Goal: Find specific page/section: Find specific page/section

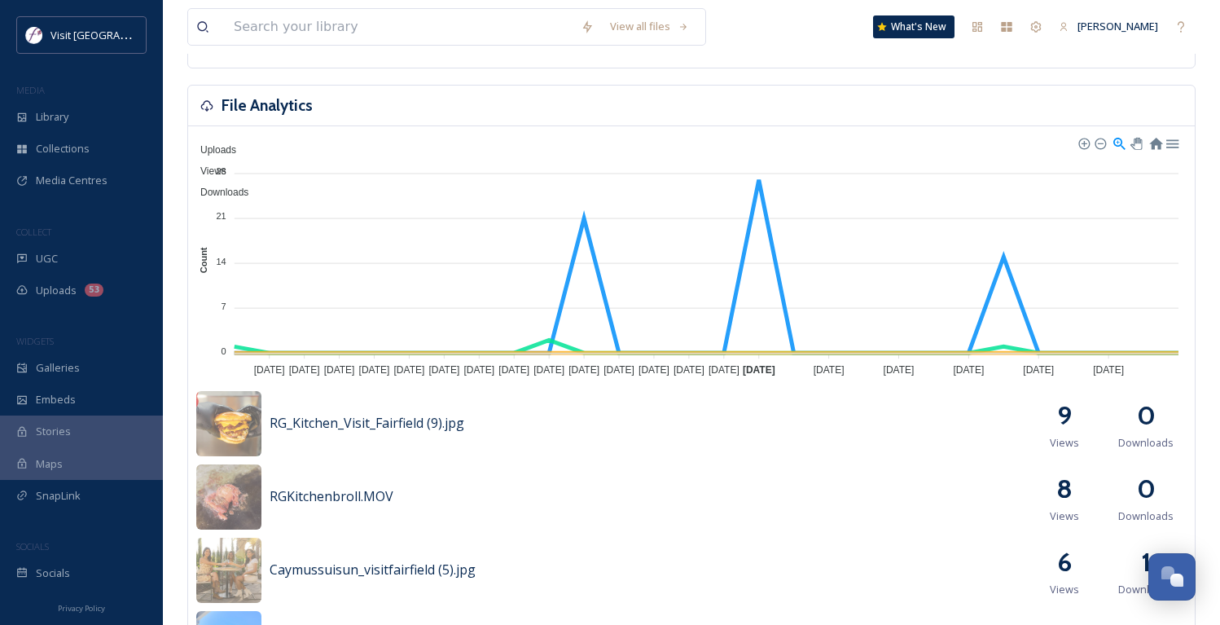
scroll to position [430, 0]
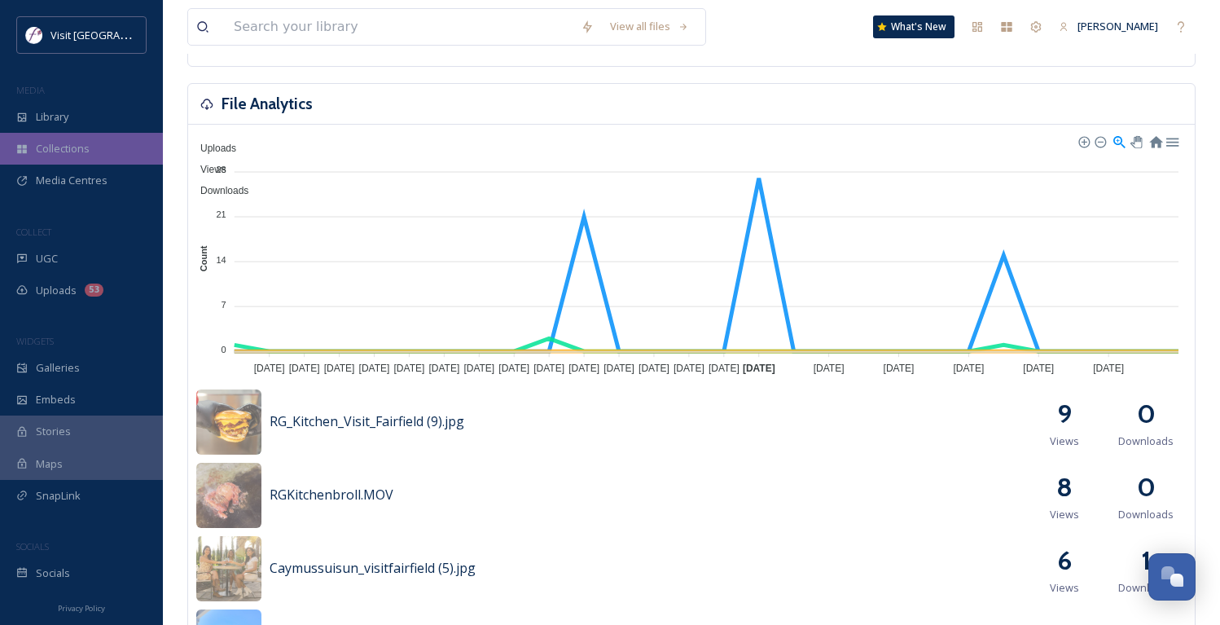
click at [92, 149] on div "Collections" at bounding box center [81, 149] width 163 height 32
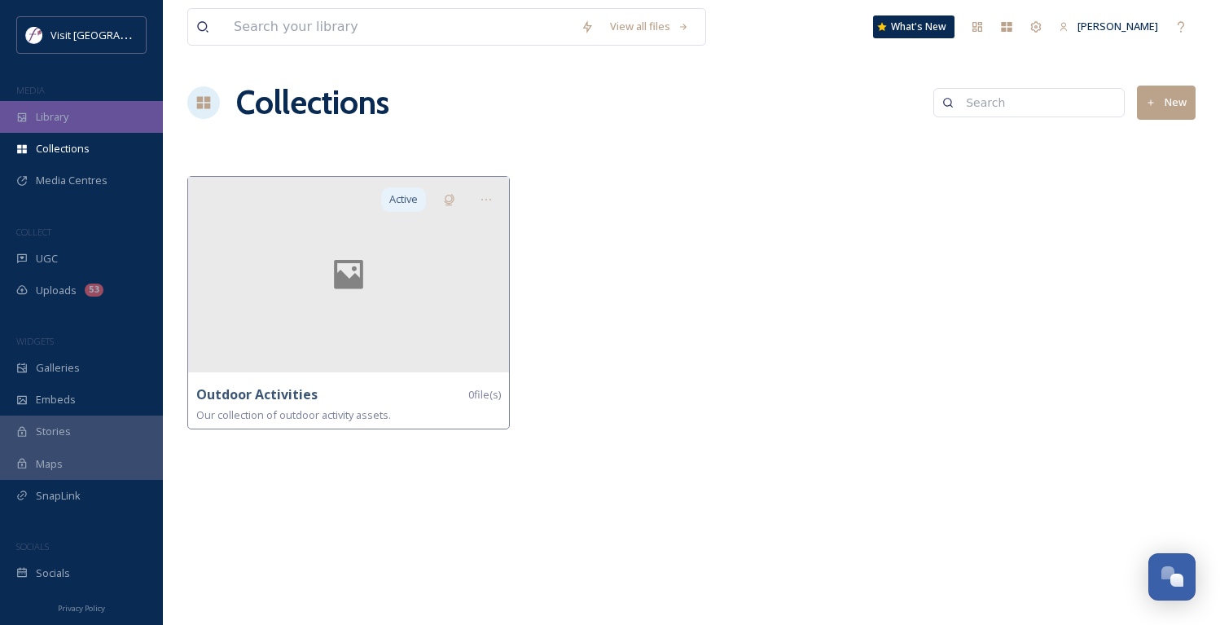
click at [90, 121] on div "Library" at bounding box center [81, 117] width 163 height 32
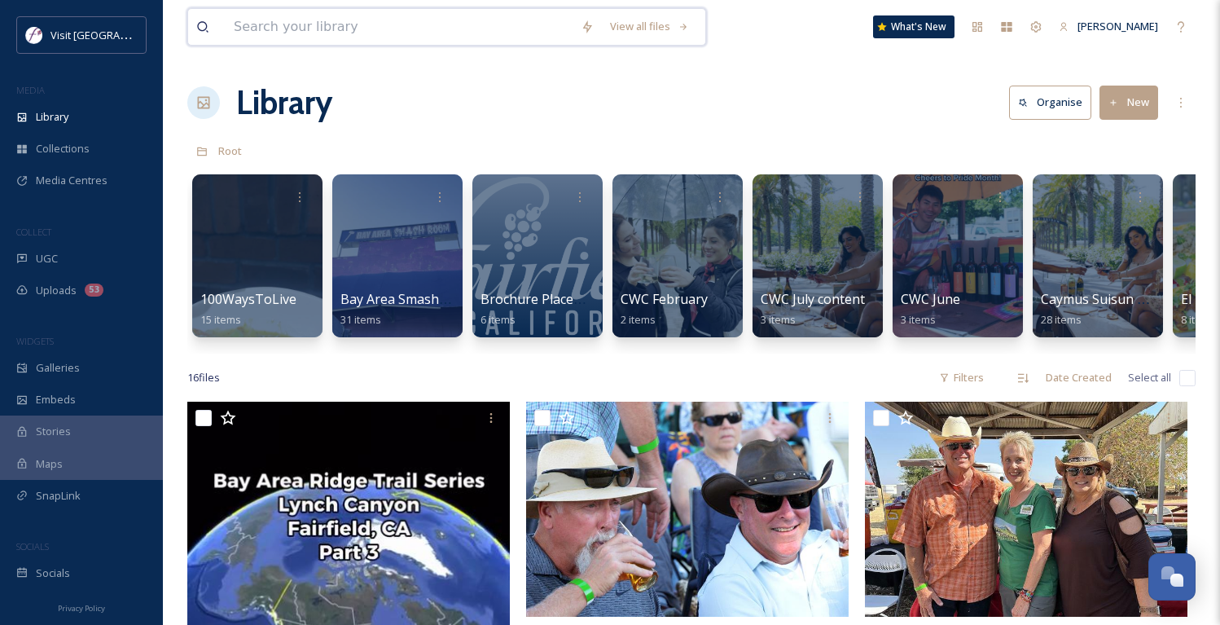
click at [304, 25] on input at bounding box center [399, 27] width 347 height 36
type input "wine"
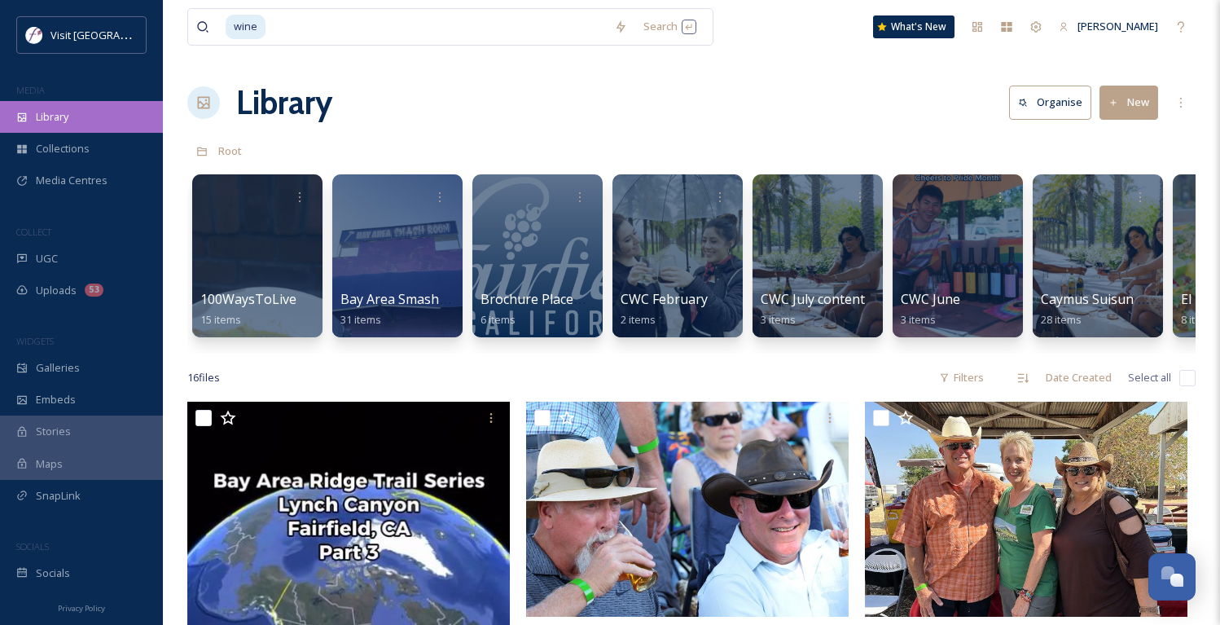
click at [58, 117] on span "Library" at bounding box center [52, 116] width 33 height 15
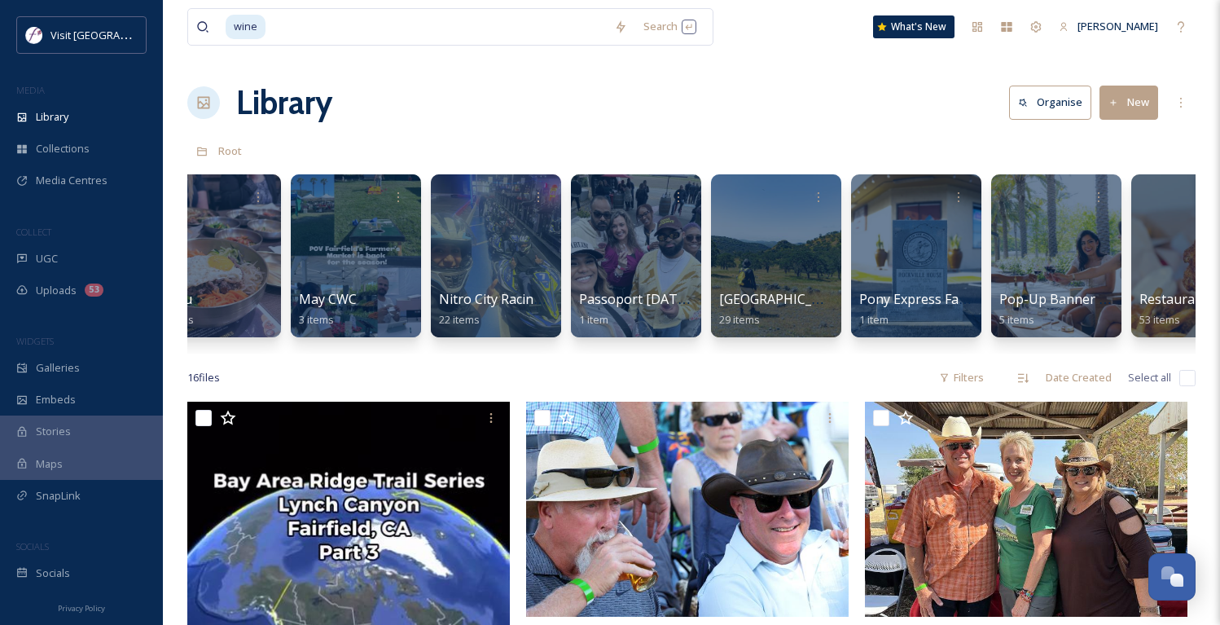
scroll to position [0, 2285]
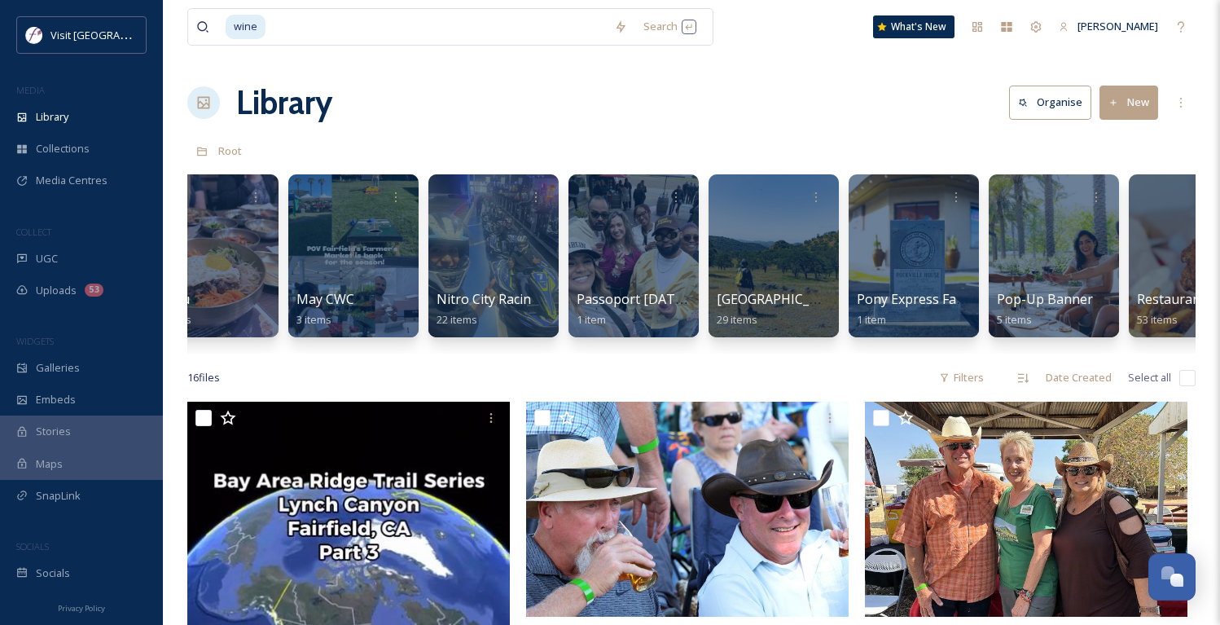
click at [1050, 247] on div at bounding box center [1054, 255] width 130 height 163
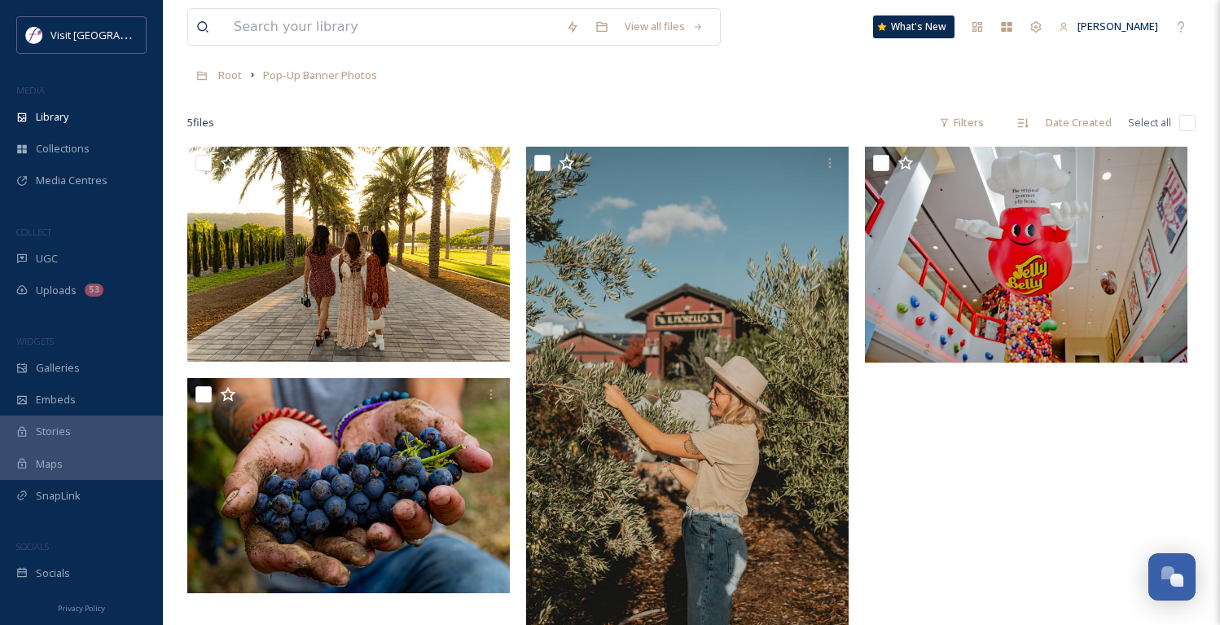
scroll to position [77, 0]
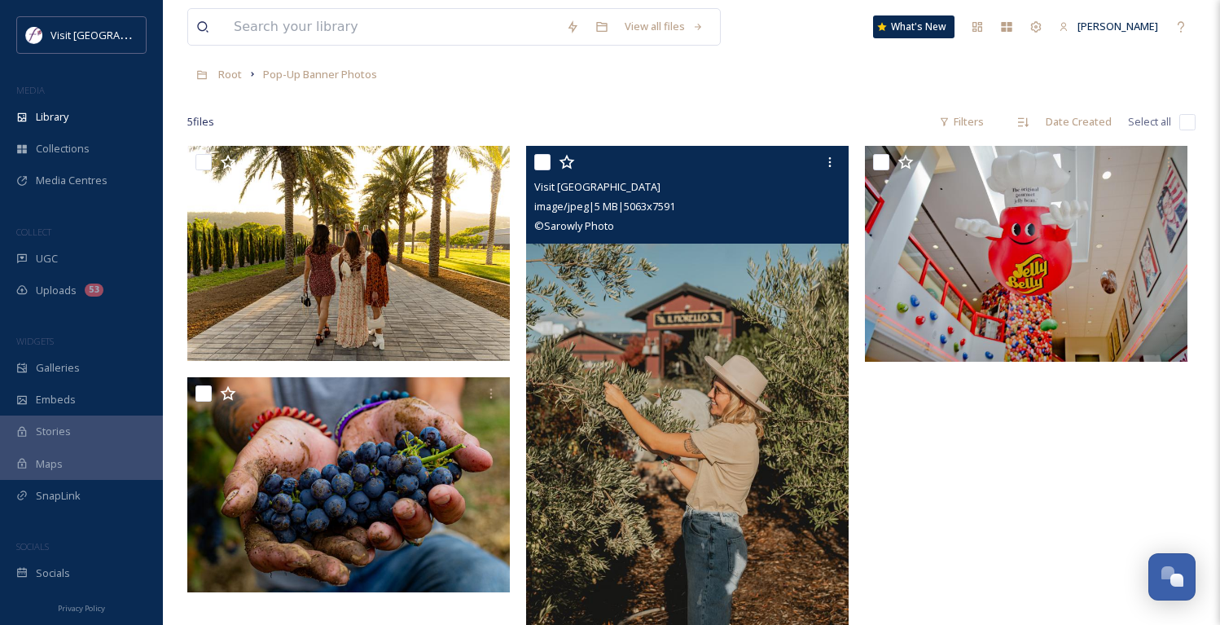
click at [544, 164] on input "checkbox" at bounding box center [542, 162] width 16 height 16
checkbox input "true"
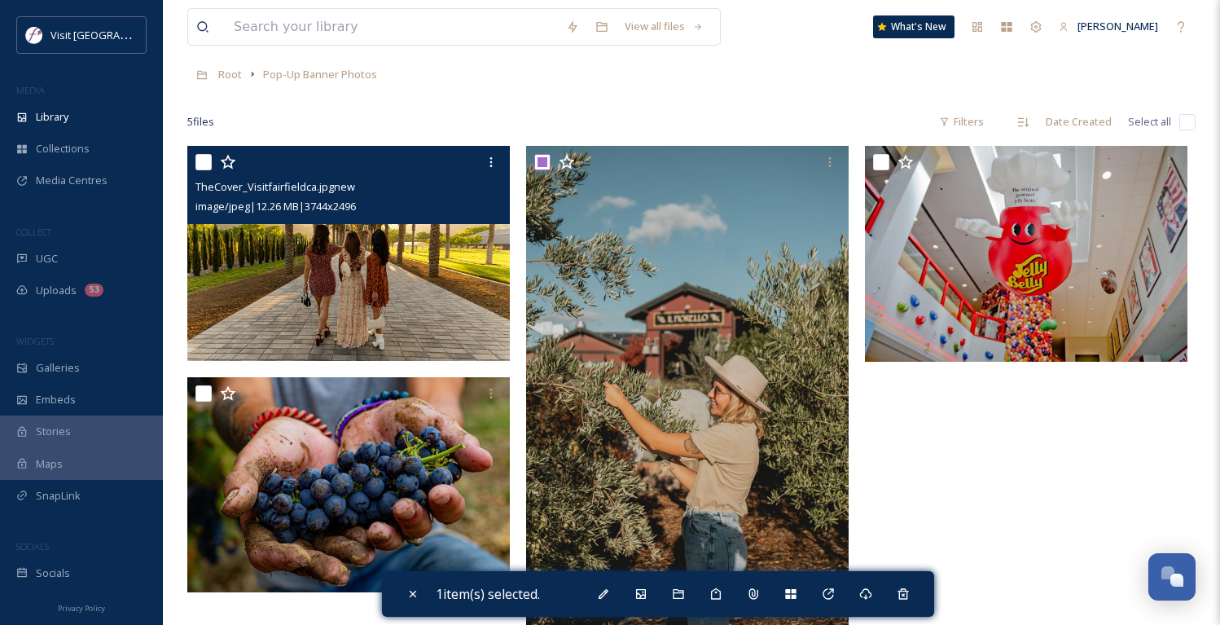
click at [204, 160] on input "checkbox" at bounding box center [203, 162] width 16 height 16
checkbox input "true"
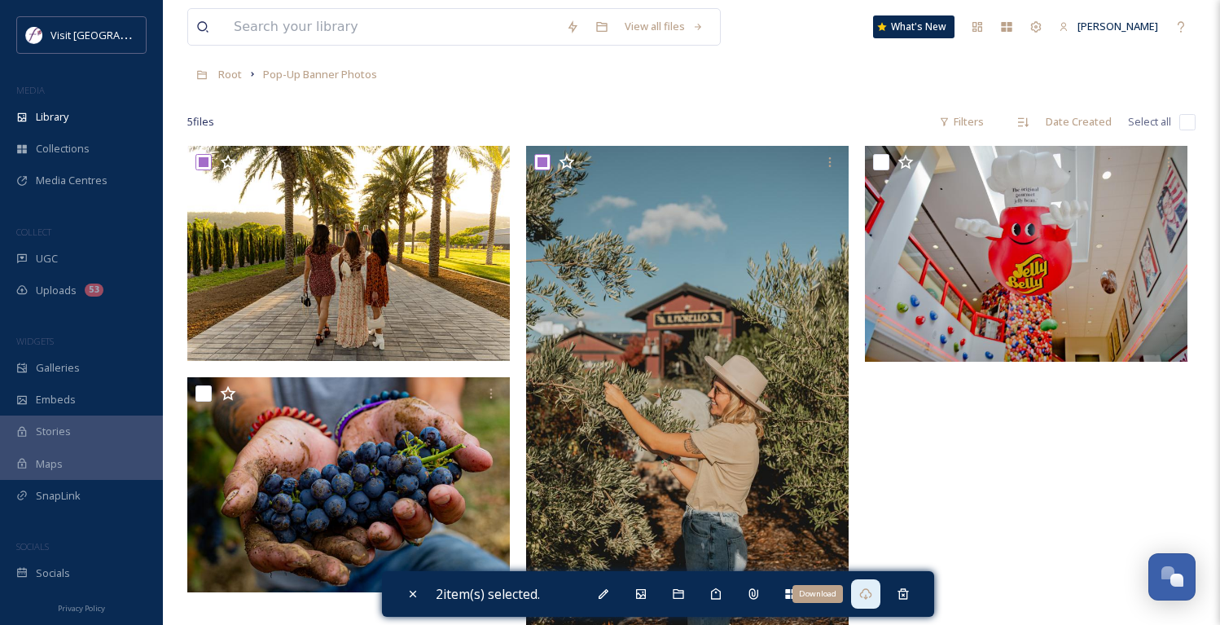
click at [872, 594] on icon at bounding box center [865, 593] width 13 height 13
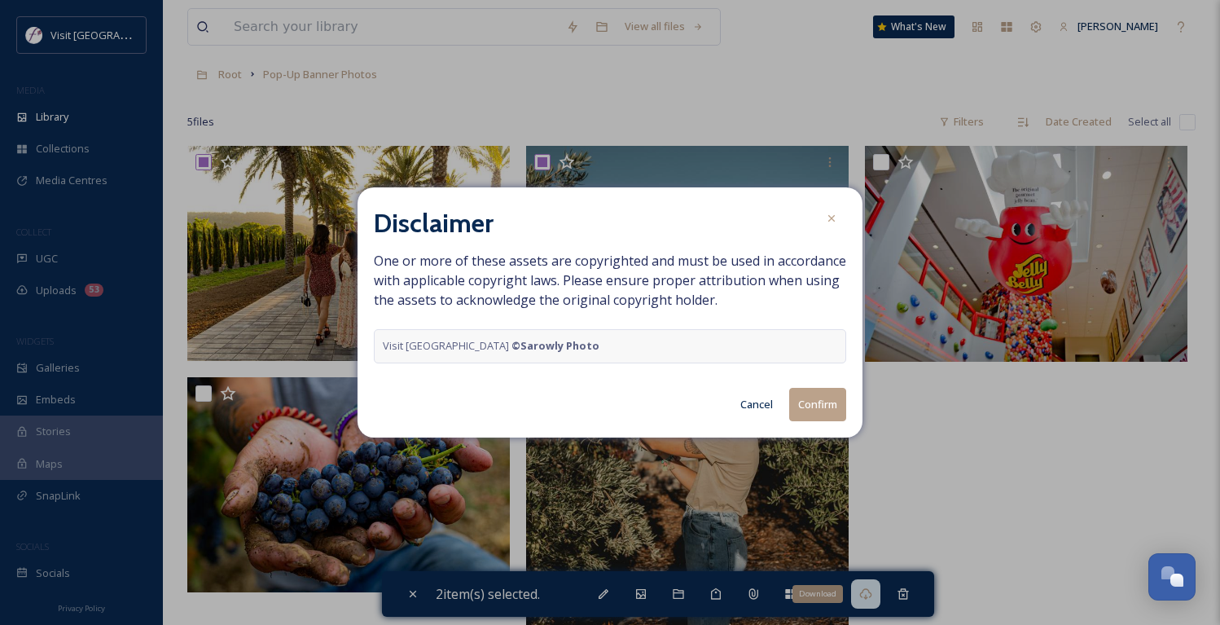
click at [809, 403] on button "Confirm" at bounding box center [817, 404] width 57 height 33
